Goal: Find specific page/section: Find specific page/section

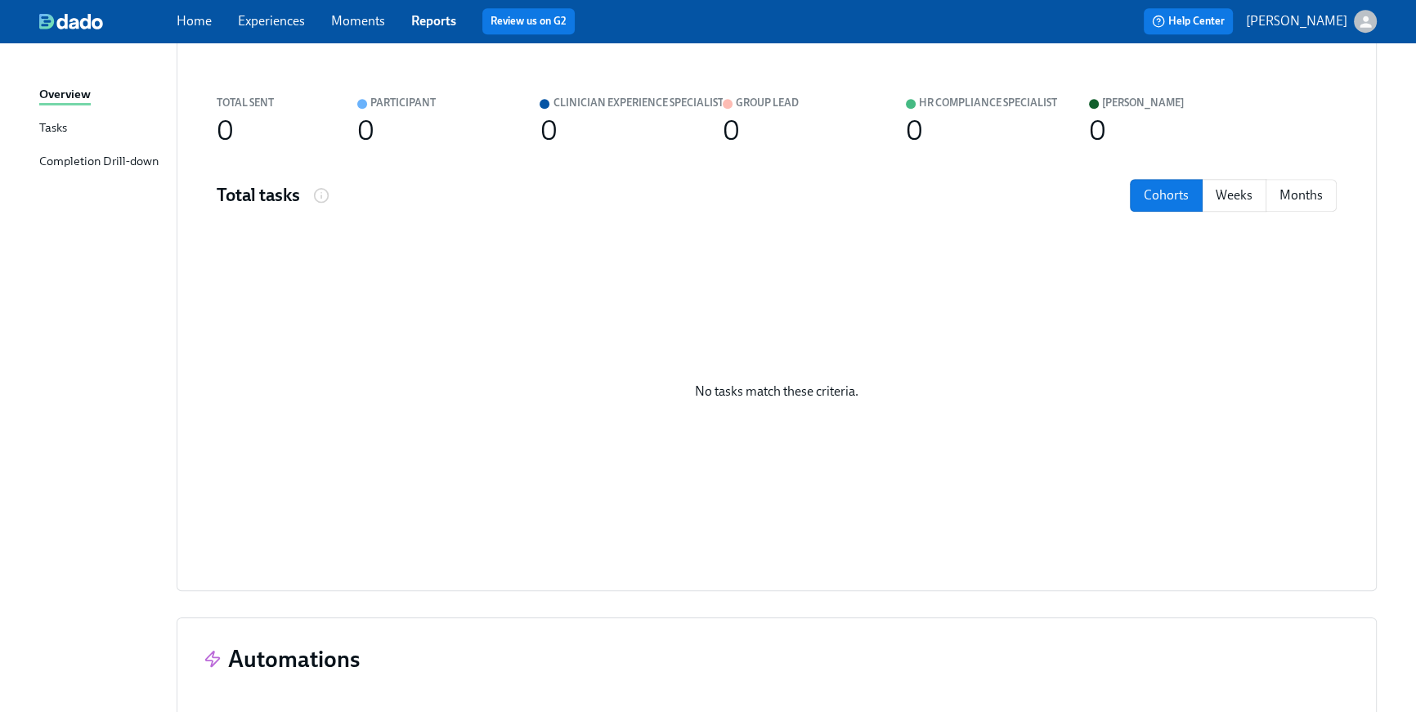
scroll to position [1407, 0]
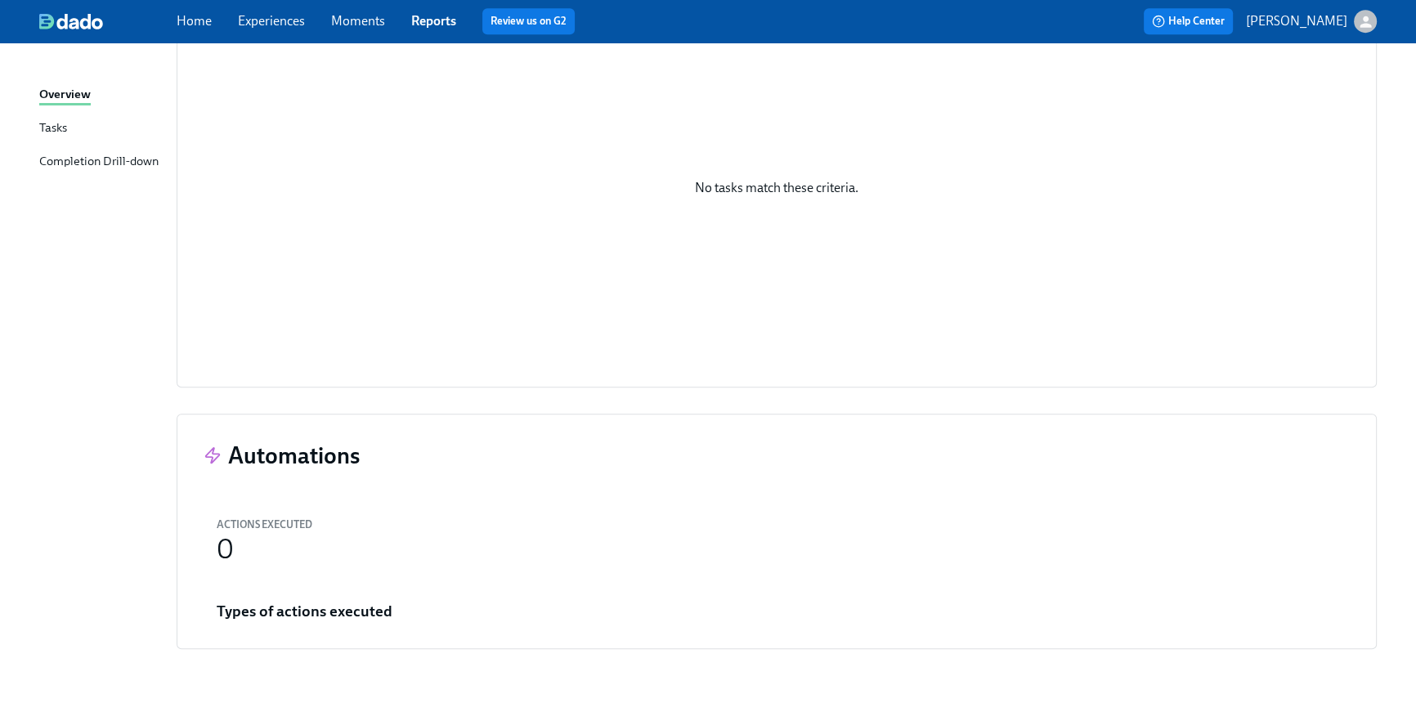
click at [210, 28] on link "Home" at bounding box center [194, 21] width 35 height 16
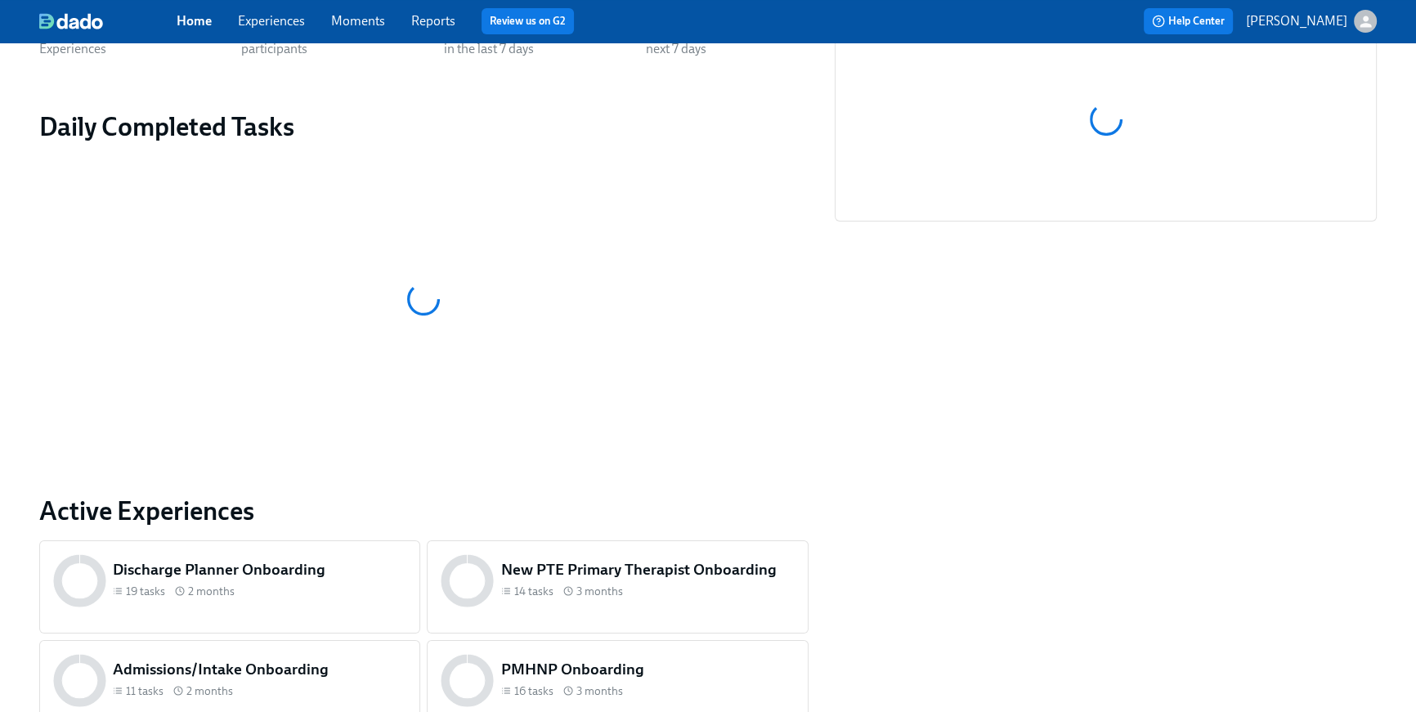
scroll to position [441, 0]
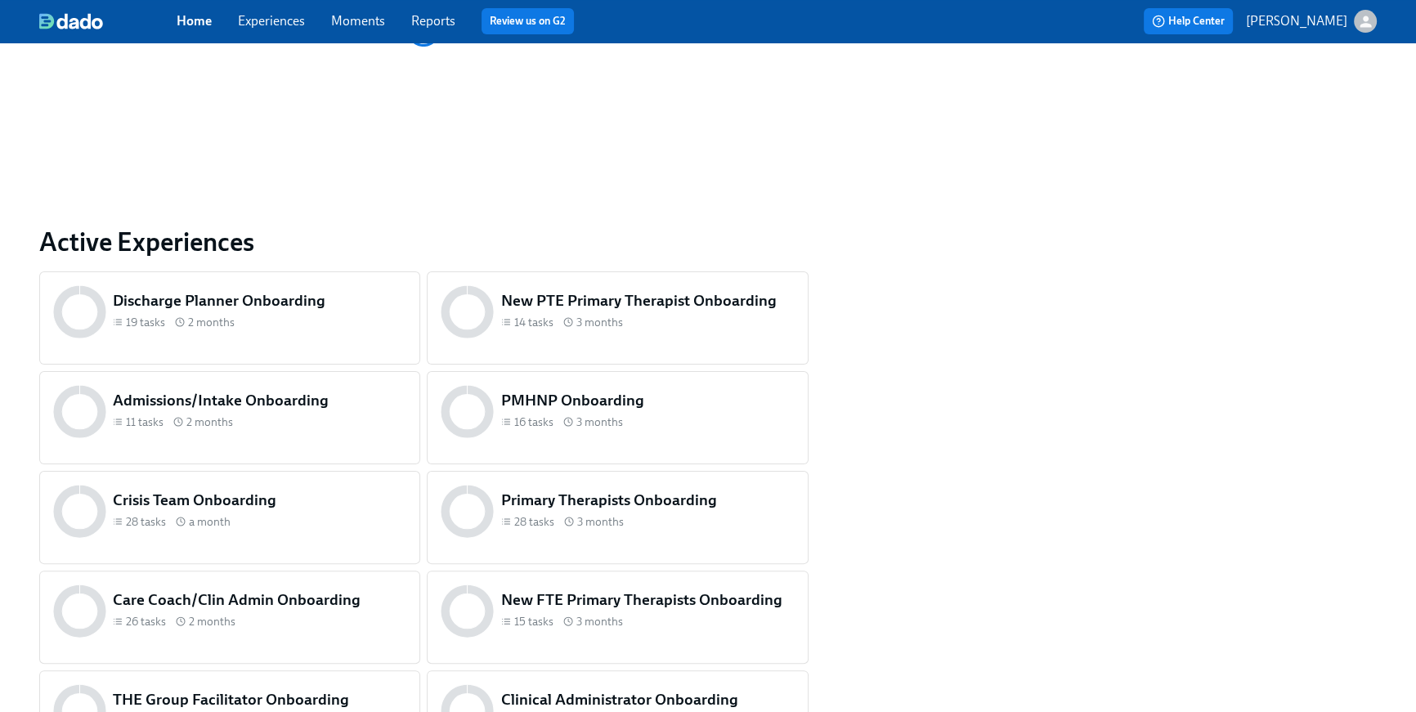
click at [287, 440] on div "Admissions/Intake Onboarding 11 tasks 2 months" at bounding box center [230, 412] width 360 height 60
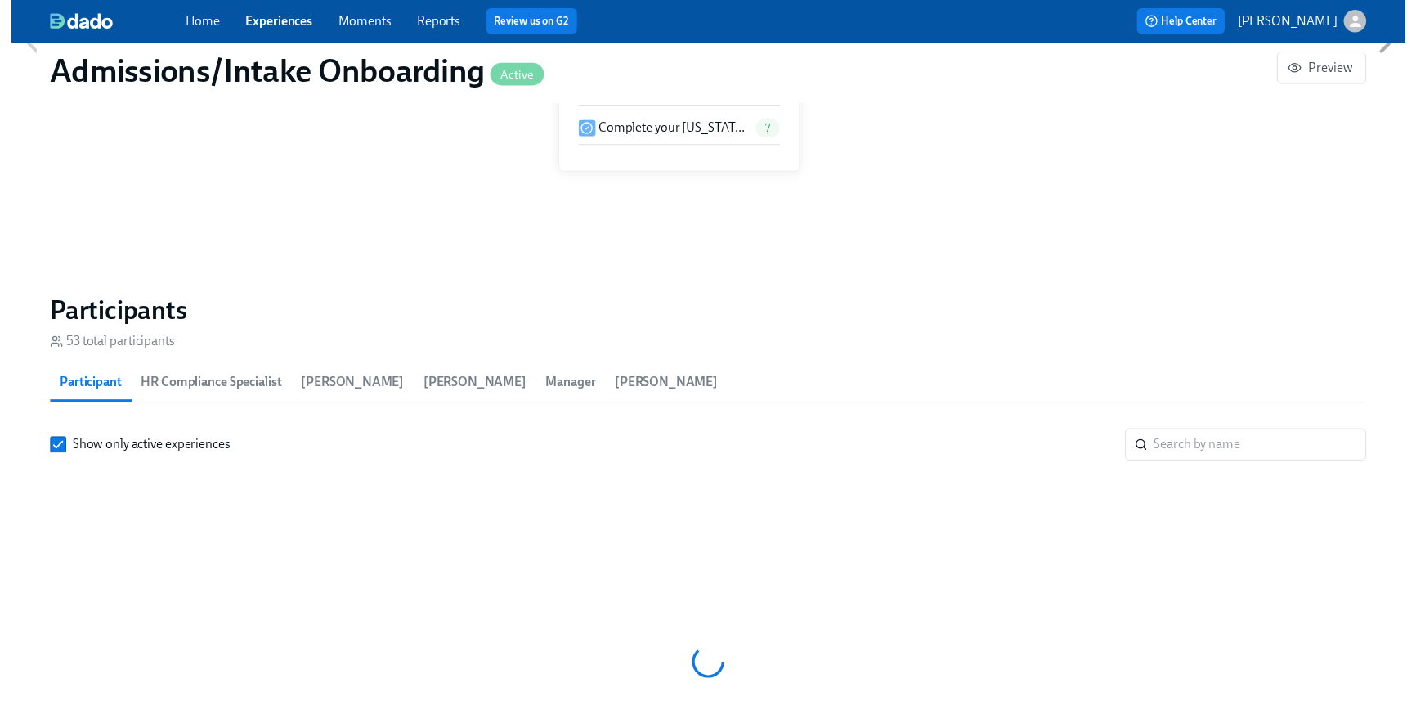
scroll to position [1280, 0]
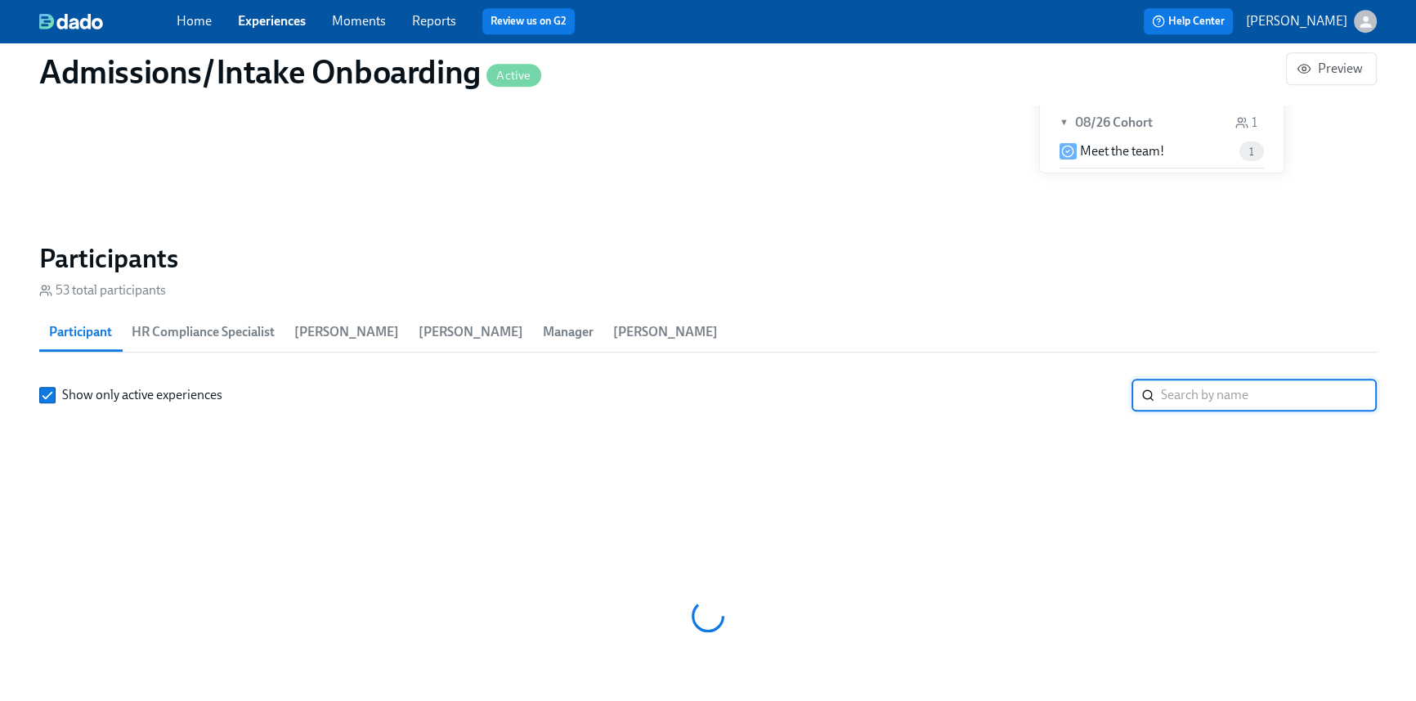
click at [1172, 387] on input "search" at bounding box center [1269, 394] width 216 height 33
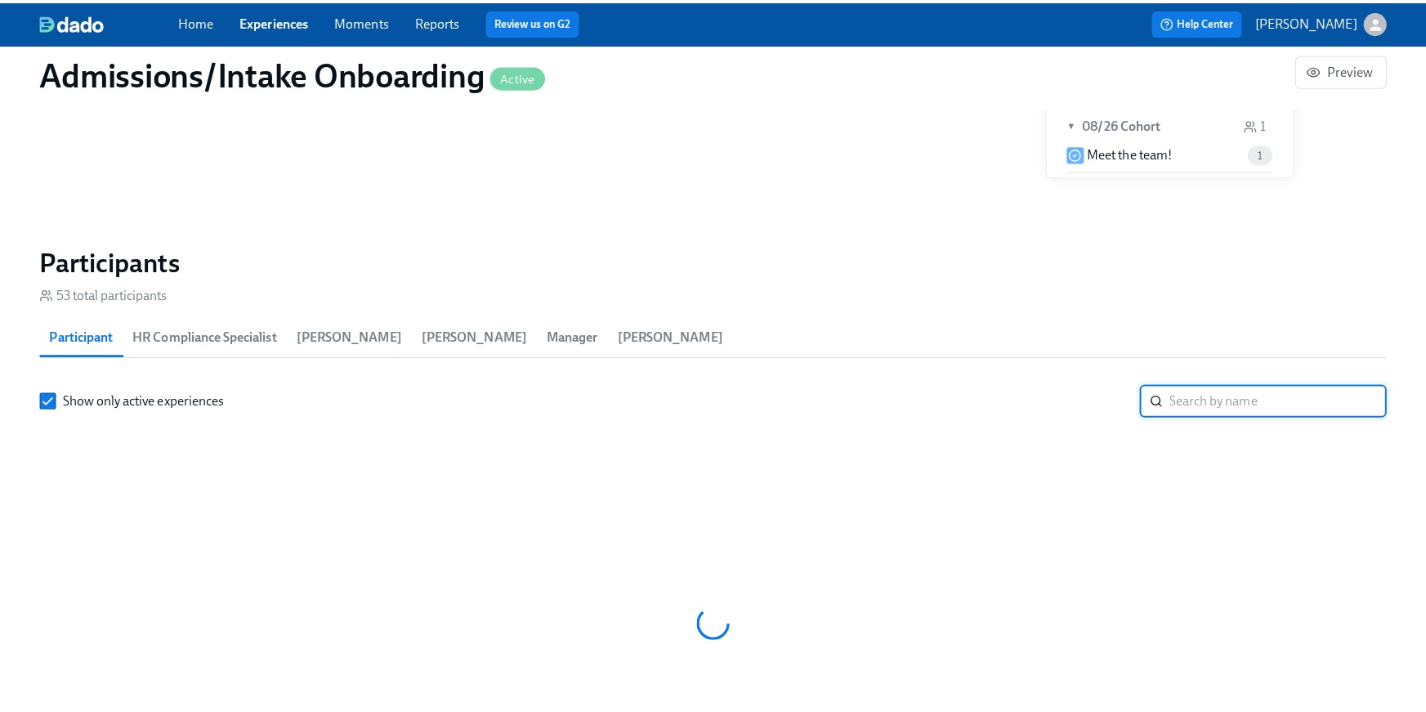
scroll to position [0, 8001]
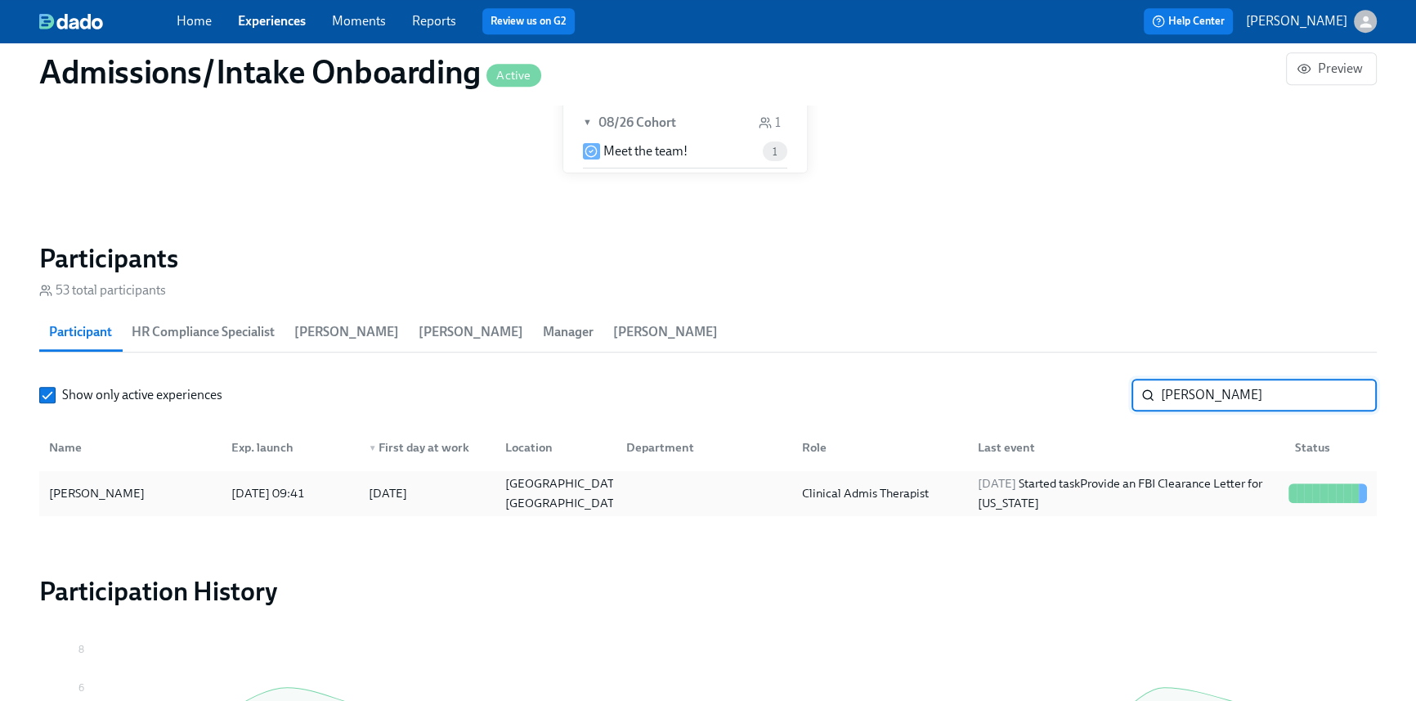
type input "[PERSON_NAME]"
click at [832, 499] on div "Clinical Admis Therapist" at bounding box center [865, 493] width 140 height 20
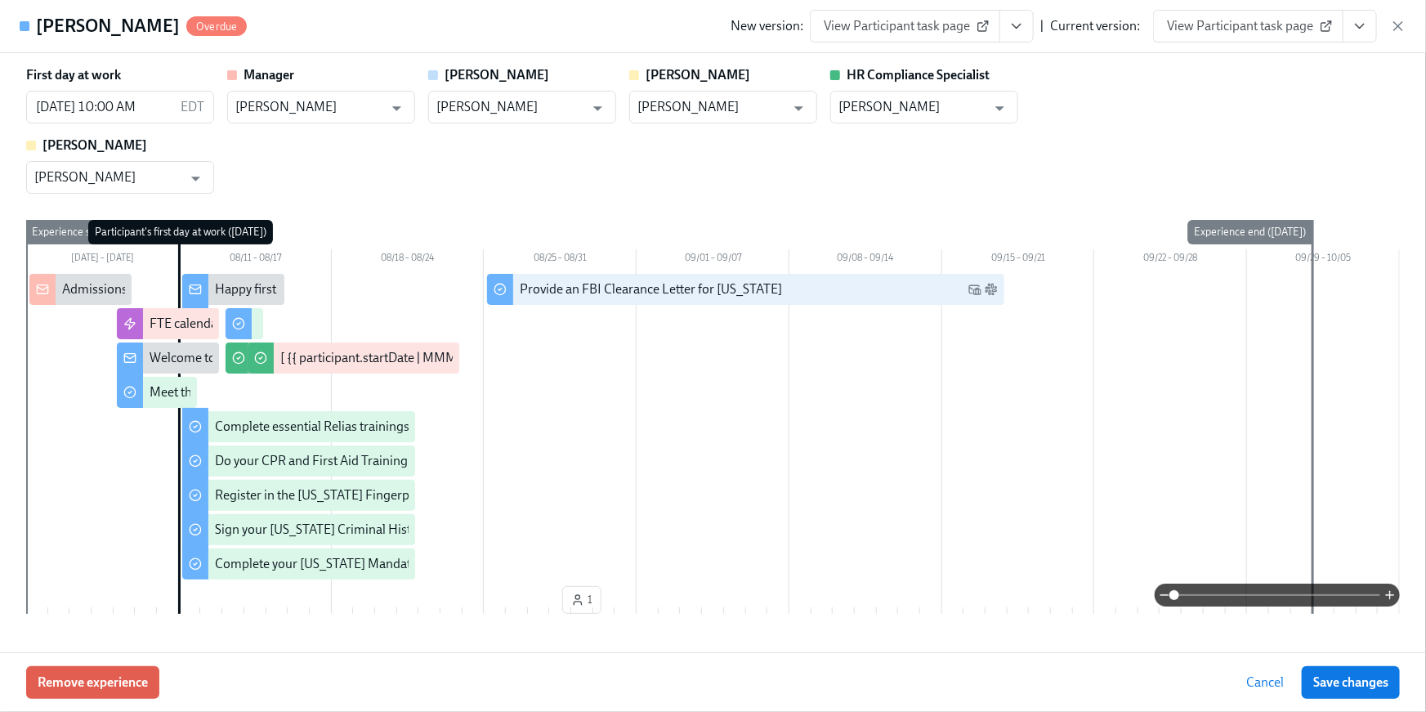
click at [1361, 29] on icon "View task page" at bounding box center [1360, 26] width 16 height 16
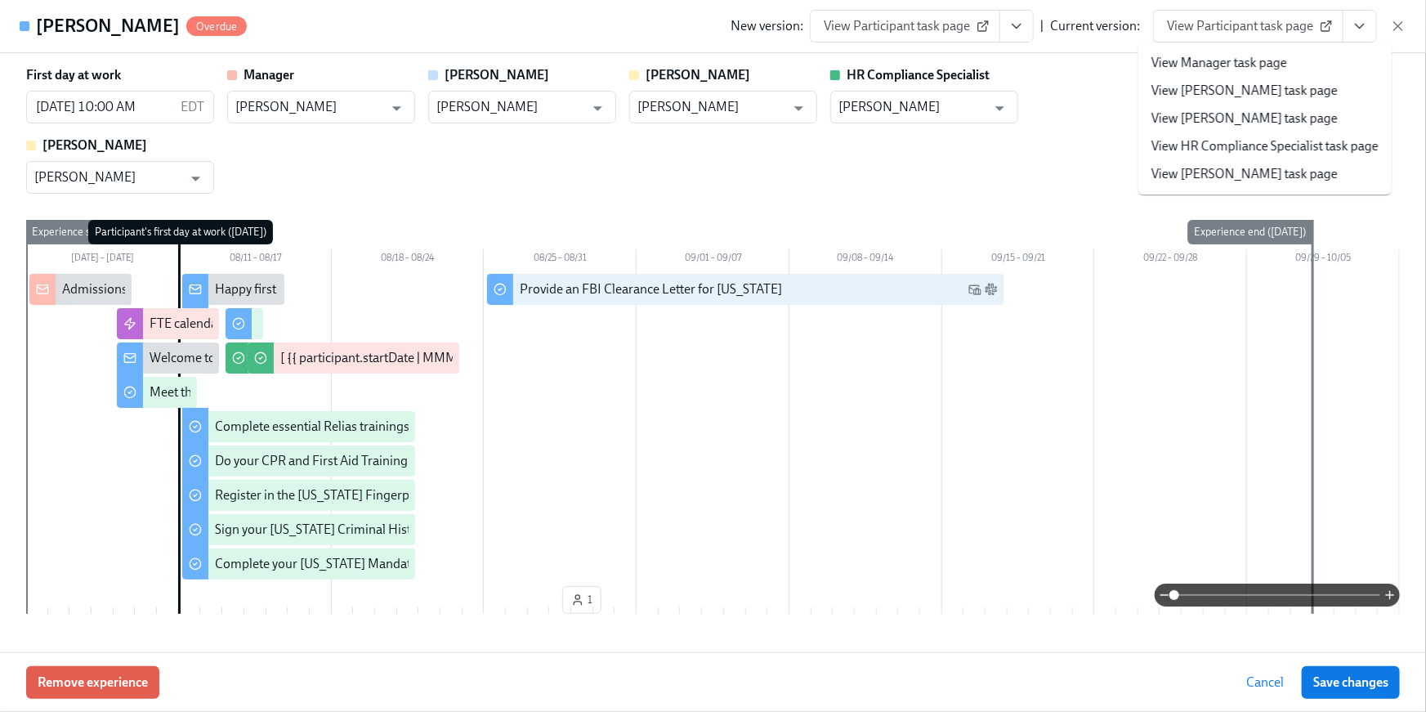
click at [1260, 140] on link "View HR Compliance Specialist task page" at bounding box center [1265, 146] width 227 height 18
